Goal: Information Seeking & Learning: Learn about a topic

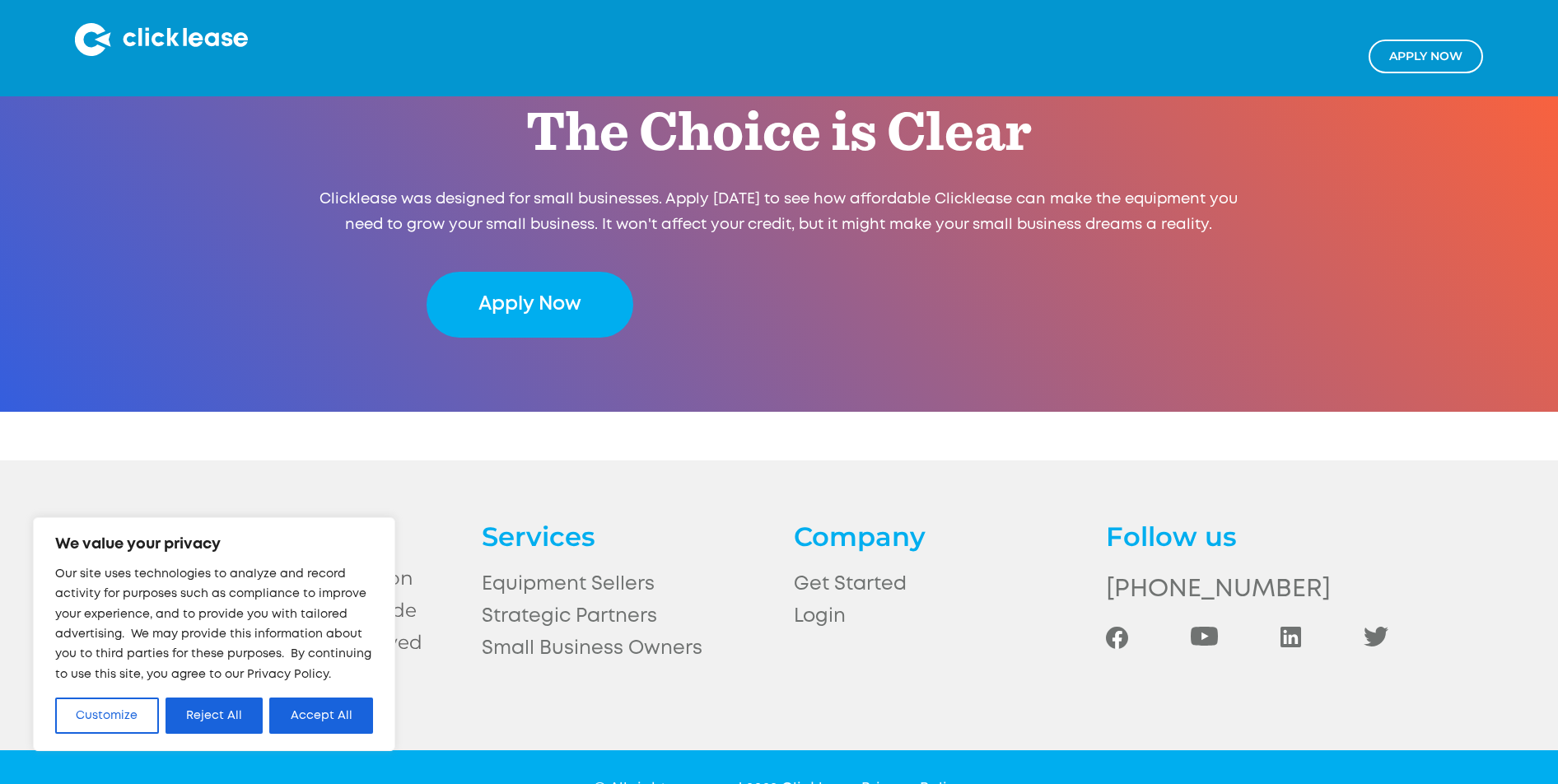
scroll to position [3511, 0]
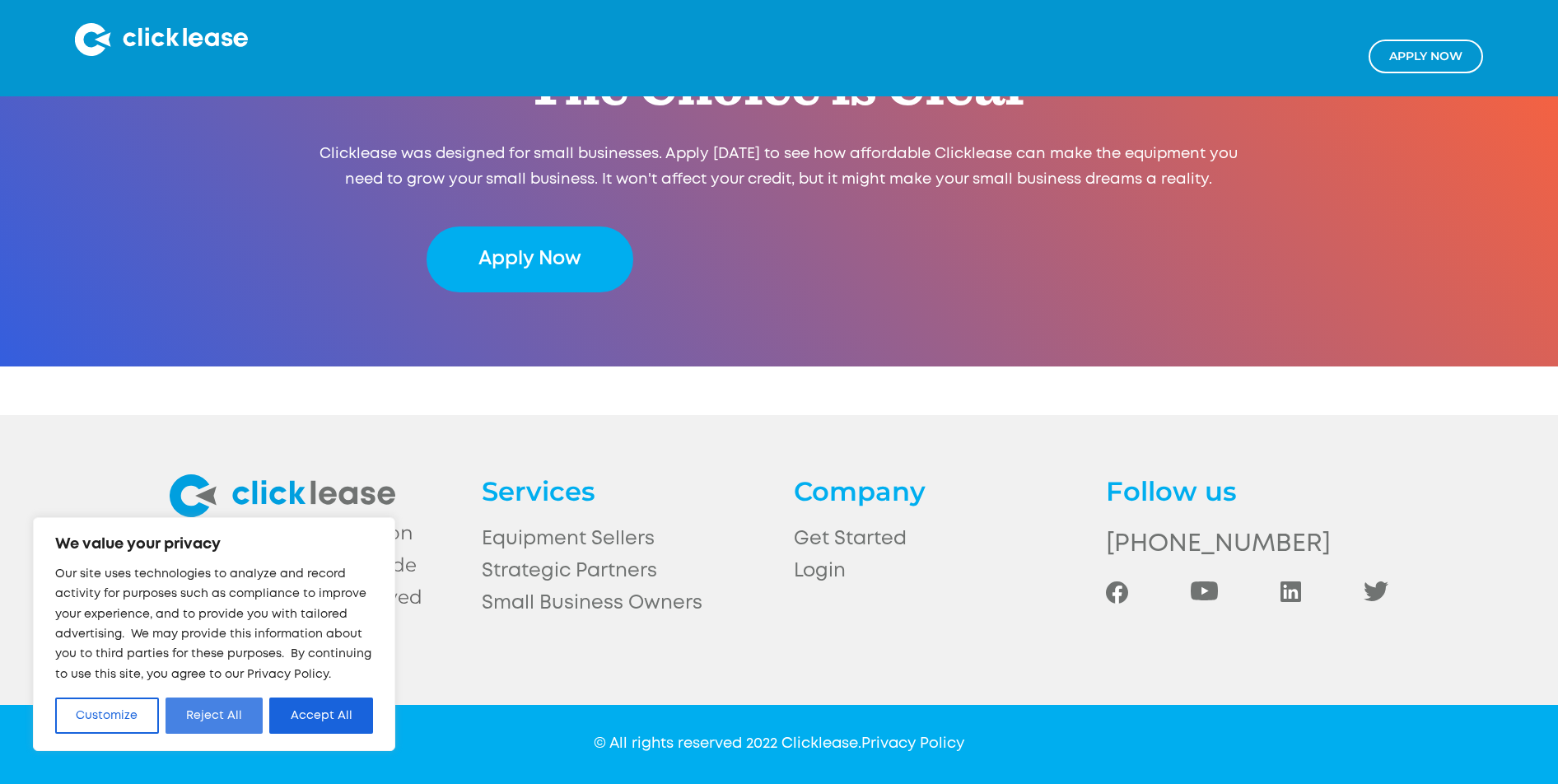
click at [203, 718] on button "Reject All" at bounding box center [214, 715] width 98 height 37
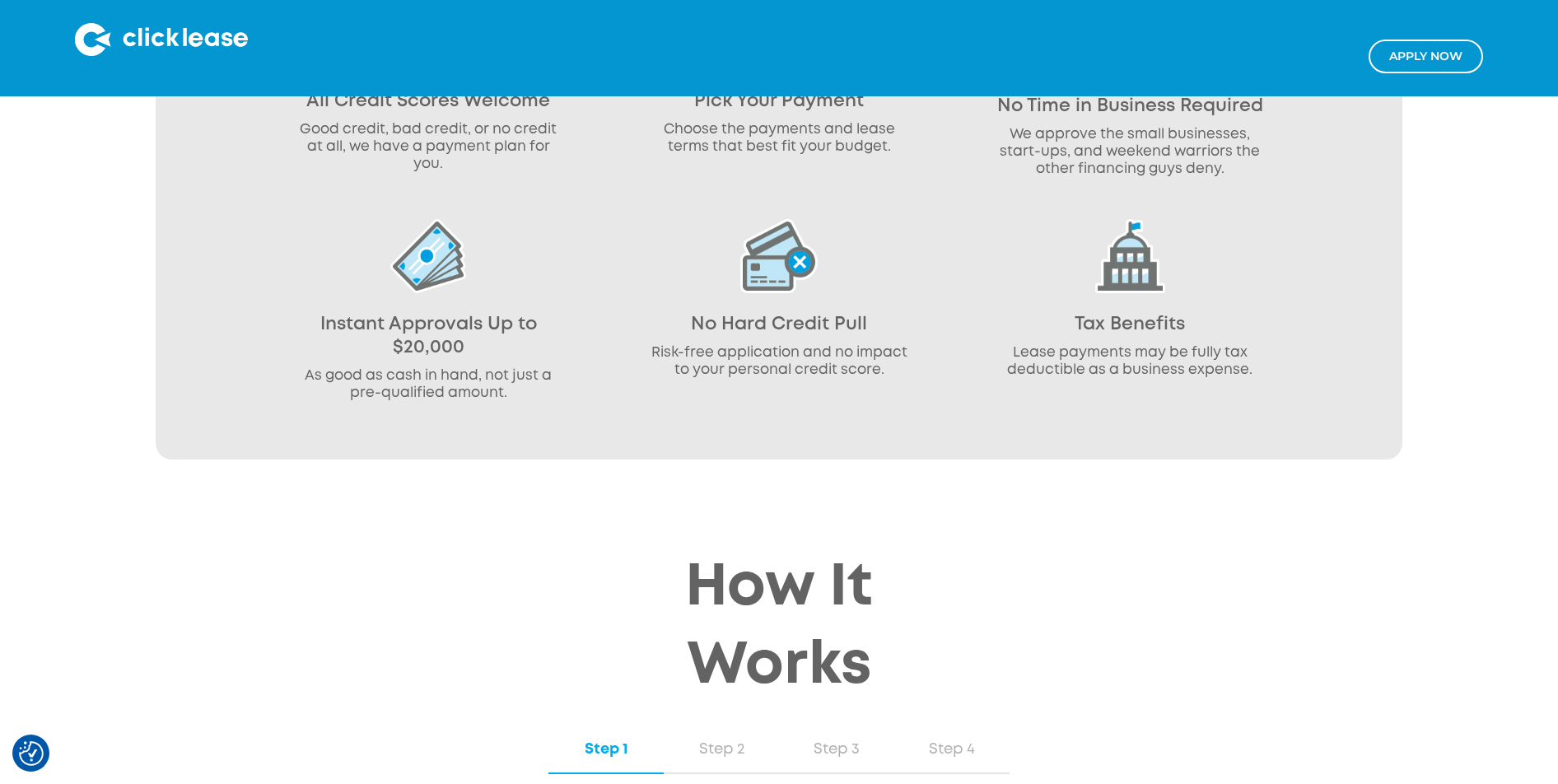
scroll to position [1040, 0]
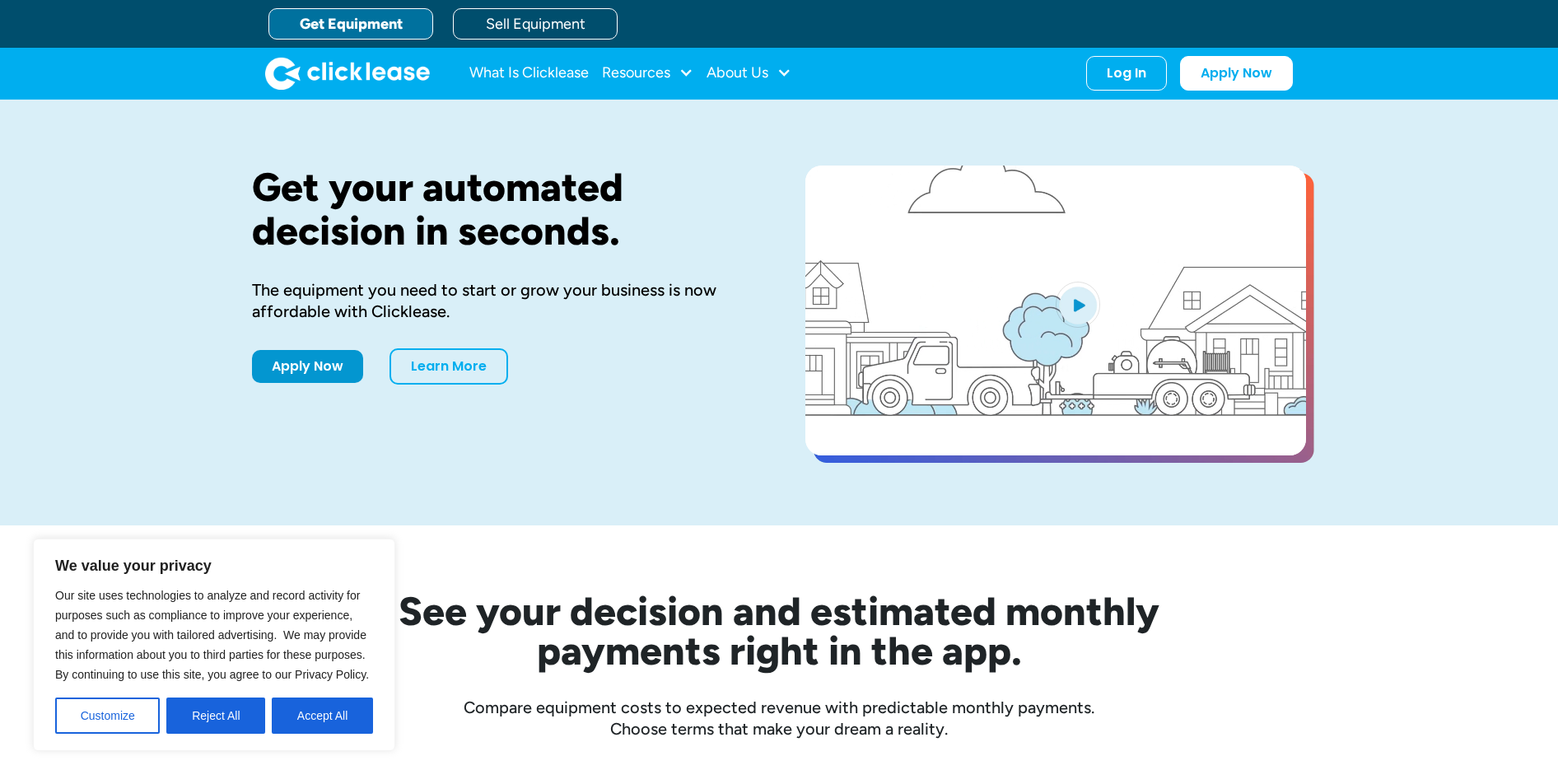
click at [699, 421] on div "Get your automated decision in seconds. The equipment you need to start or grow…" at bounding box center [502, 312] width 501 height 294
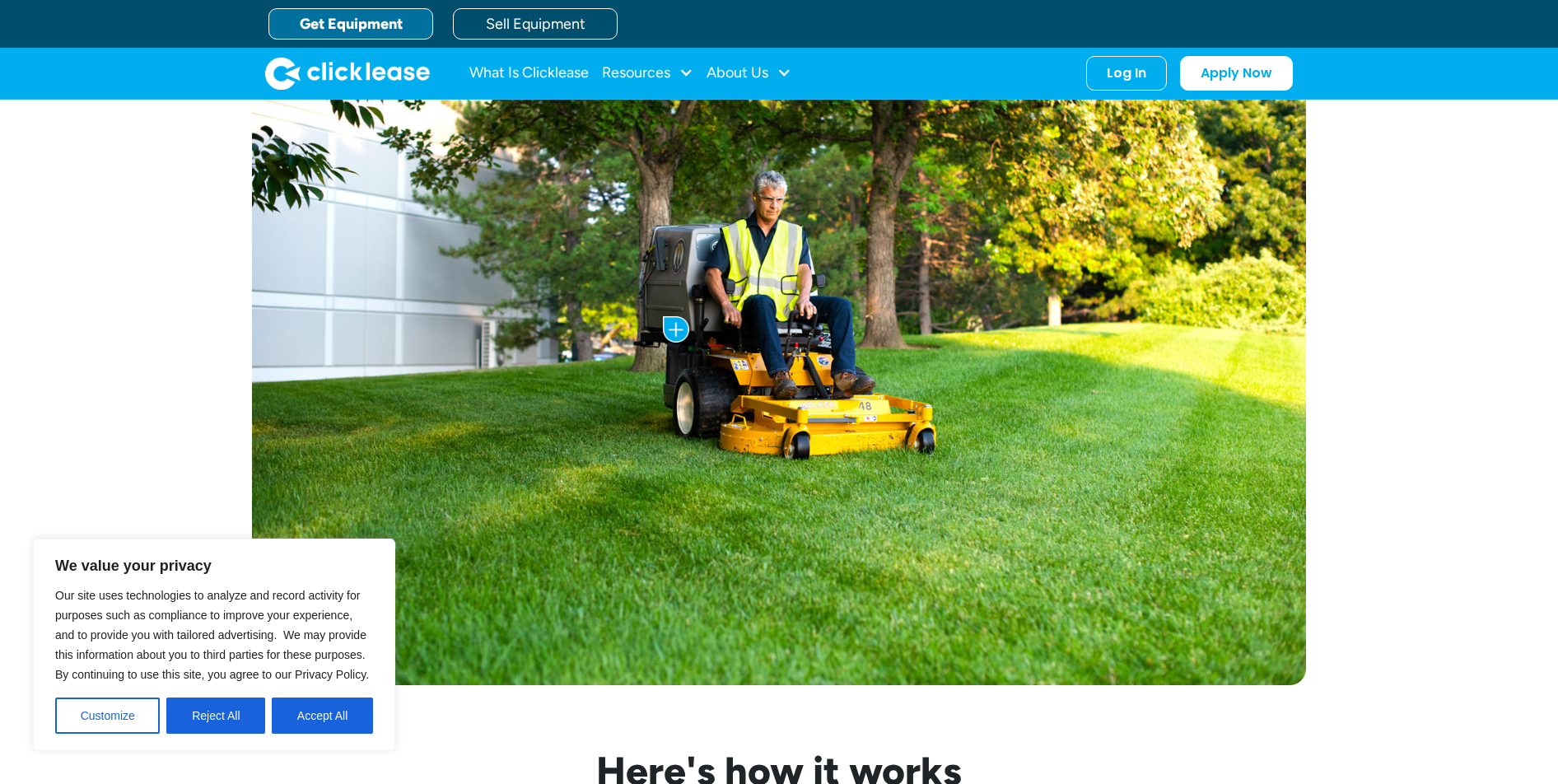
scroll to position [611, 0]
